Goal: Task Accomplishment & Management: Use online tool/utility

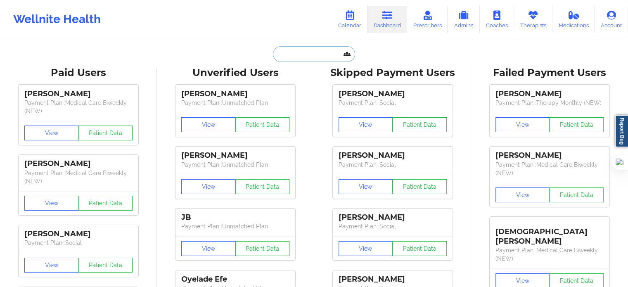
click at [307, 58] on input "text" at bounding box center [314, 54] width 82 height 16
paste input "[PERSON_NAME]"
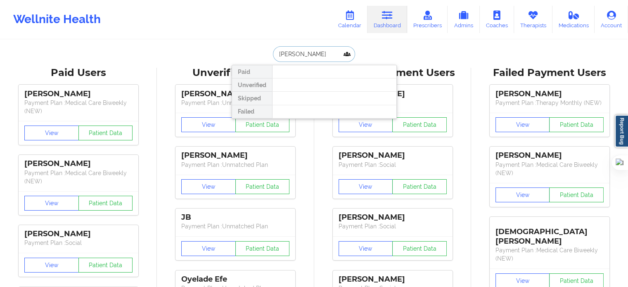
drag, startPoint x: 293, startPoint y: 53, endPoint x: 257, endPoint y: 57, distance: 36.1
click at [257, 57] on div "[PERSON_NAME] Paid Unverified Skipped Failed" at bounding box center [314, 54] width 165 height 16
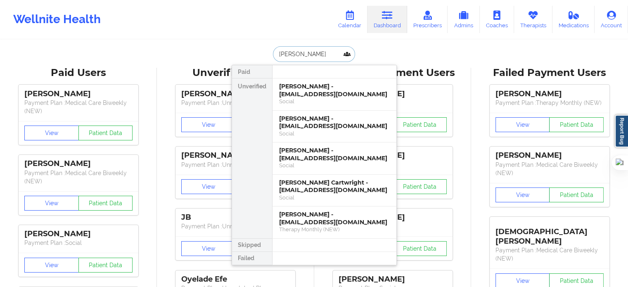
type input "[PERSON_NAME]"
click at [343, 20] on link "Calendar" at bounding box center [349, 19] width 35 height 27
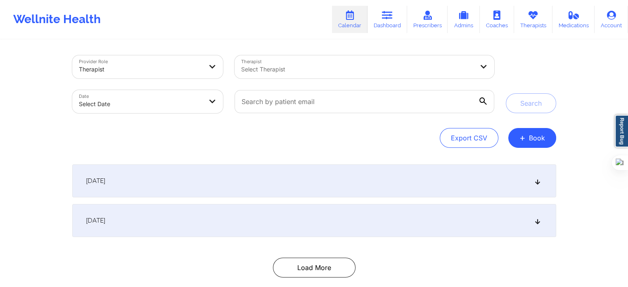
click at [314, 65] on div at bounding box center [357, 69] width 232 height 10
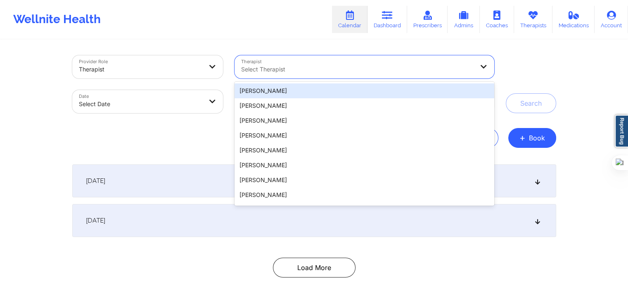
paste input "[PERSON_NAME]"
type input "[PERSON_NAME]"
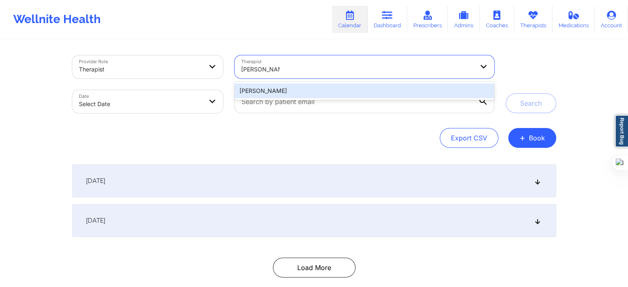
click at [332, 92] on div "[PERSON_NAME]" at bounding box center [363, 90] width 259 height 15
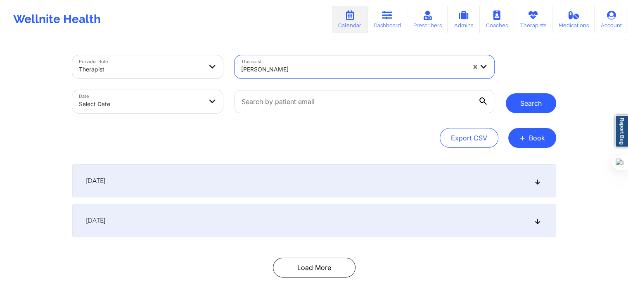
click at [524, 104] on button "Search" at bounding box center [531, 103] width 50 height 20
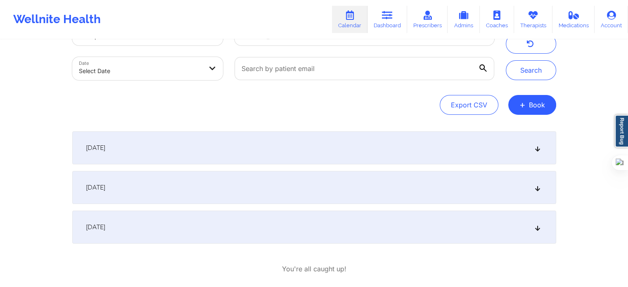
scroll to position [74, 0]
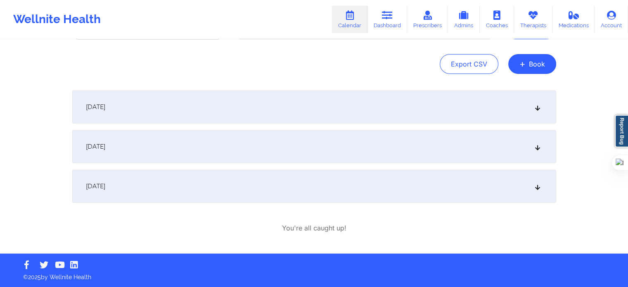
click at [308, 120] on div "[DATE]" at bounding box center [314, 106] width 484 height 33
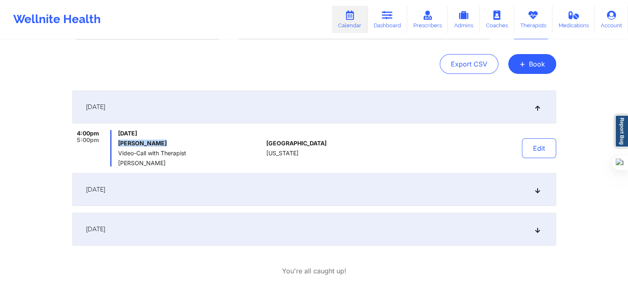
drag, startPoint x: 159, startPoint y: 143, endPoint x: 118, endPoint y: 146, distance: 41.0
click at [118, 146] on div "[DATE] [PERSON_NAME] Video-Call with Therapist [PERSON_NAME]" at bounding box center [190, 148] width 145 height 36
copy h6 "[PERSON_NAME]"
click at [228, 150] on span "Video-Call with Therapist" at bounding box center [190, 153] width 145 height 7
drag, startPoint x: 164, startPoint y: 161, endPoint x: 118, endPoint y: 163, distance: 45.4
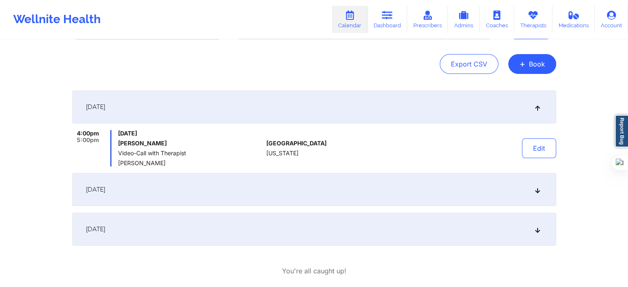
click at [118, 163] on span "[PERSON_NAME]" at bounding box center [190, 163] width 145 height 7
copy span "[PERSON_NAME]"
drag, startPoint x: 168, startPoint y: 147, endPoint x: 168, endPoint y: 142, distance: 5.4
click at [168, 146] on div "[DATE] [PERSON_NAME] Video-Call with Therapist [PERSON_NAME]" at bounding box center [190, 148] width 145 height 36
drag, startPoint x: 168, startPoint y: 142, endPoint x: 110, endPoint y: 143, distance: 57.4
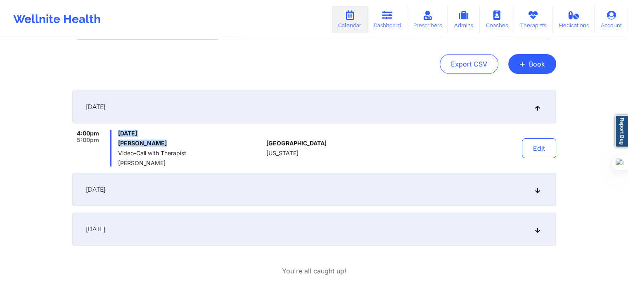
click at [110, 143] on div "4:00pm 5:00pm [DATE] [PERSON_NAME] Video-Call with Therapist [PERSON_NAME]" at bounding box center [167, 148] width 191 height 36
click at [132, 142] on h6 "[PERSON_NAME]" at bounding box center [190, 143] width 145 height 7
drag, startPoint x: 117, startPoint y: 144, endPoint x: 169, endPoint y: 145, distance: 51.6
click at [169, 145] on div "4:00pm 5:00pm [DATE] [PERSON_NAME] Video-Call with Therapist [PERSON_NAME]" at bounding box center [167, 148] width 191 height 36
copy h6 "[PERSON_NAME]"
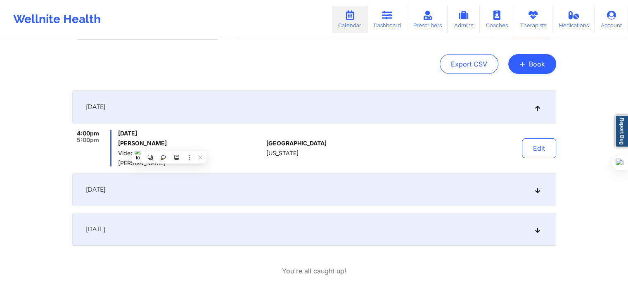
click at [351, 146] on div "[GEOGRAPHIC_DATA] [US_STATE]" at bounding box center [312, 148] width 92 height 36
click at [439, 148] on div at bounding box center [418, 148] width 115 height 36
click at [348, 19] on icon at bounding box center [349, 15] width 11 height 9
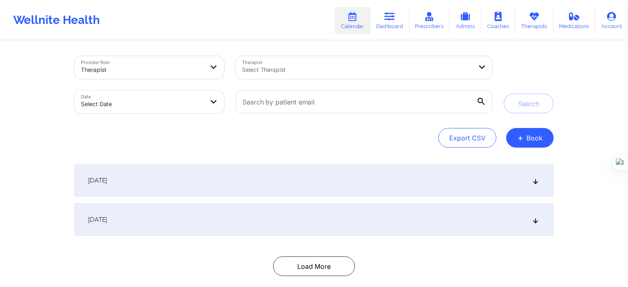
scroll to position [45, 0]
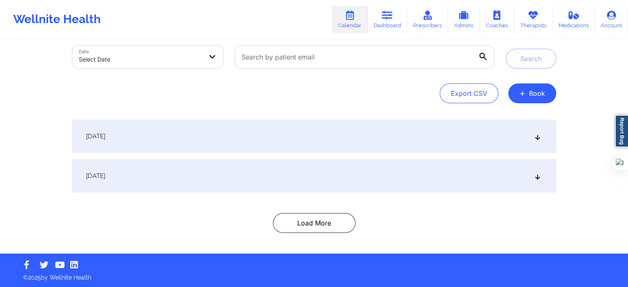
click at [309, 43] on div at bounding box center [364, 57] width 271 height 35
click at [307, 56] on input "text" at bounding box center [363, 56] width 259 height 23
paste input "mandifoster_uta@hotmail.com"
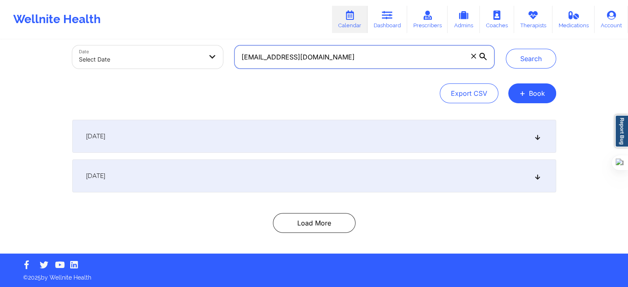
type input "mandifoster_uta@hotmail.com"
click at [480, 56] on icon at bounding box center [482, 56] width 7 height 7
click at [480, 56] on input "mandifoster_uta@hotmail.com" at bounding box center [363, 56] width 259 height 23
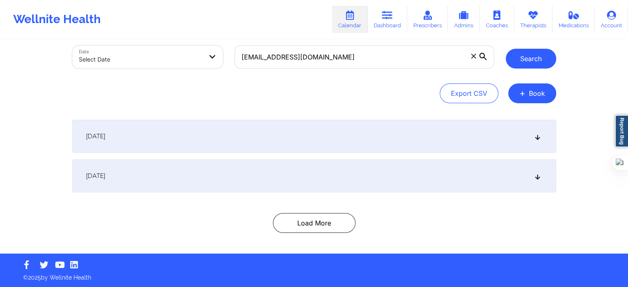
click at [520, 60] on button "Search" at bounding box center [531, 59] width 50 height 20
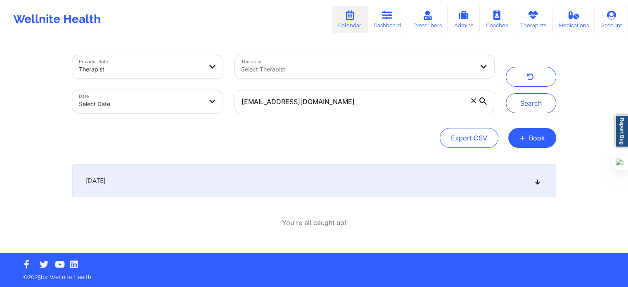
scroll to position [0, 0]
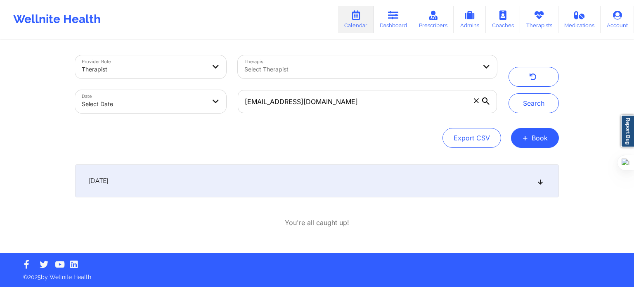
click at [287, 173] on div "[DATE]" at bounding box center [317, 180] width 484 height 33
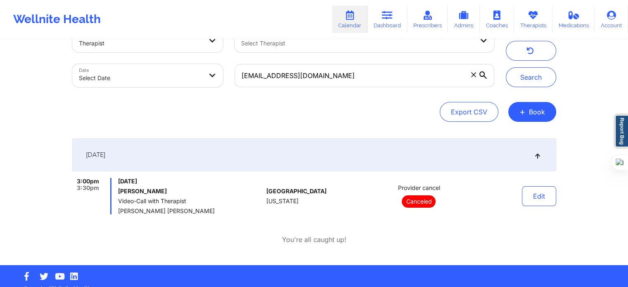
scroll to position [38, 0]
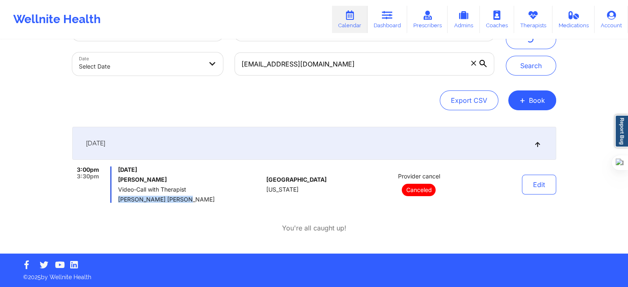
drag, startPoint x: 185, startPoint y: 199, endPoint x: 118, endPoint y: 200, distance: 66.4
click at [118, 200] on span "[PERSON_NAME] [PERSON_NAME]" at bounding box center [190, 199] width 145 height 7
copy span "[PERSON_NAME] [PERSON_NAME]"
drag, startPoint x: 117, startPoint y: 180, endPoint x: 185, endPoint y: 176, distance: 68.2
click at [185, 176] on div "3:00pm 3:30pm Wednesday, September 24, 2025 Mandi Foster Video-Call with Therap…" at bounding box center [167, 184] width 191 height 36
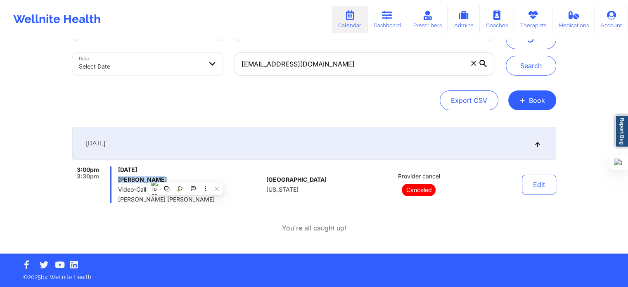
copy h6 "Mandi Foster"
